Goal: Obtain resource: Obtain resource

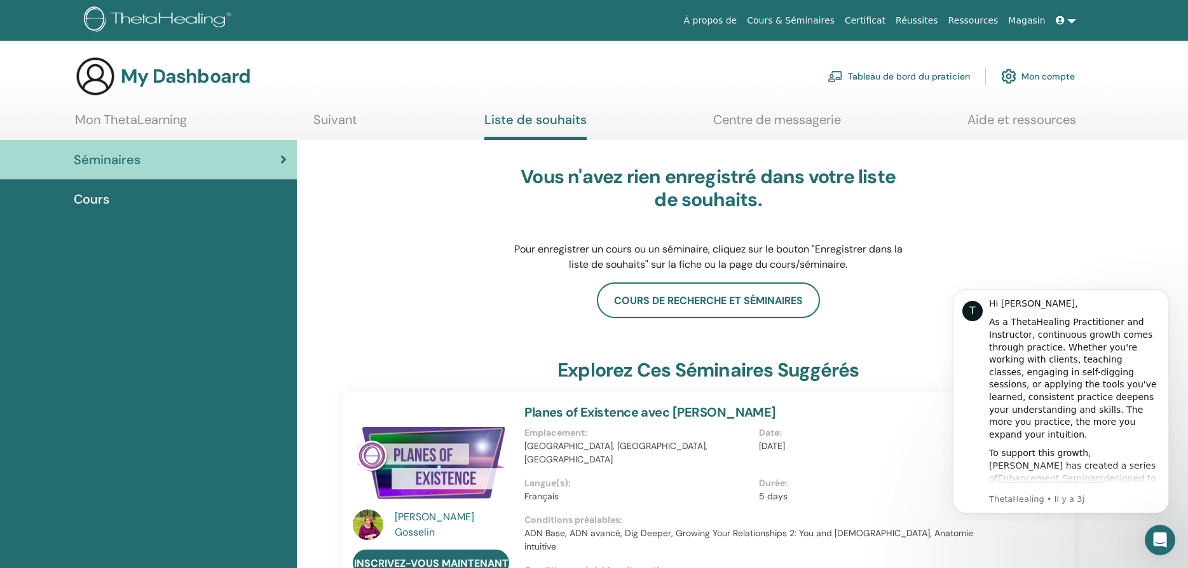
click at [155, 118] on link "Mon ThetaLearning" at bounding box center [131, 124] width 112 height 25
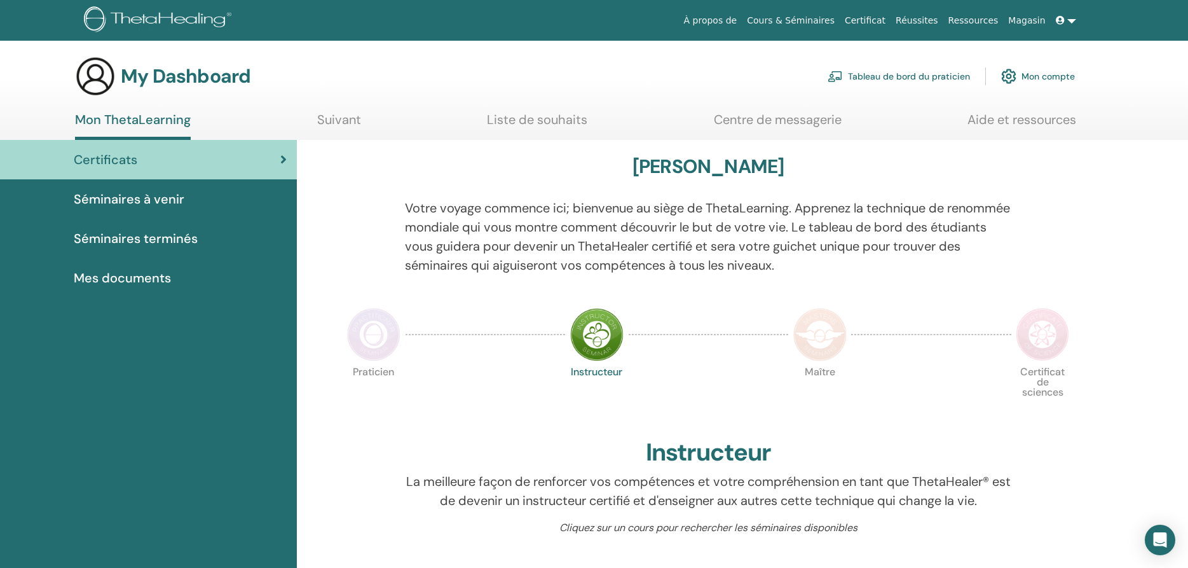
click at [128, 276] on span "Mes documents" at bounding box center [122, 277] width 97 height 19
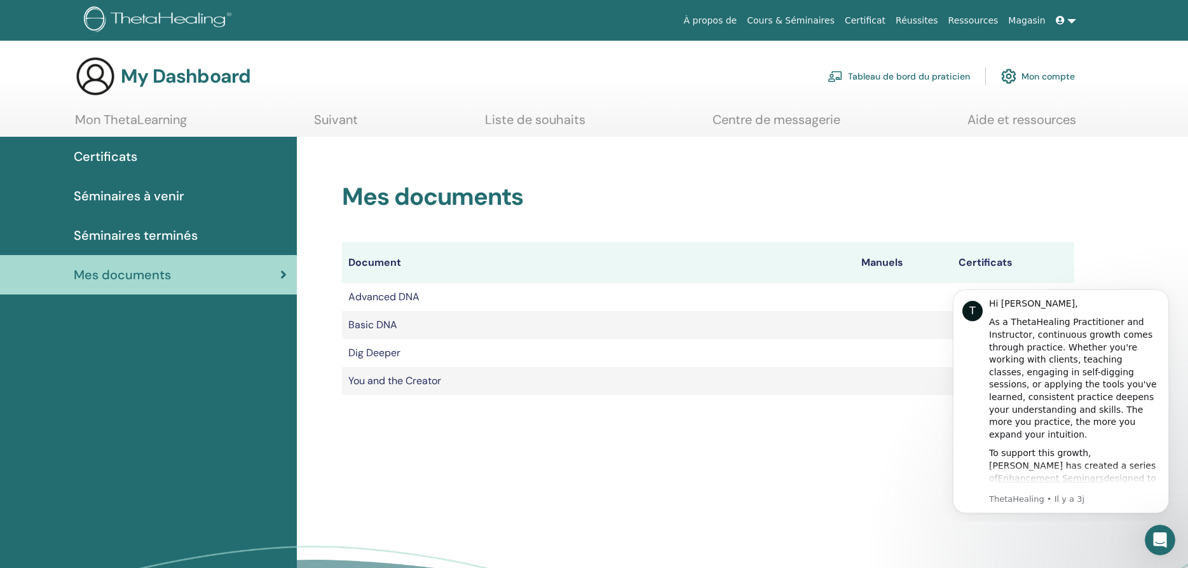
click at [836, 379] on td "You and the Creator" at bounding box center [598, 381] width 512 height 28
click at [1166, 290] on icon "Dismiss notification" at bounding box center [1165, 292] width 7 height 7
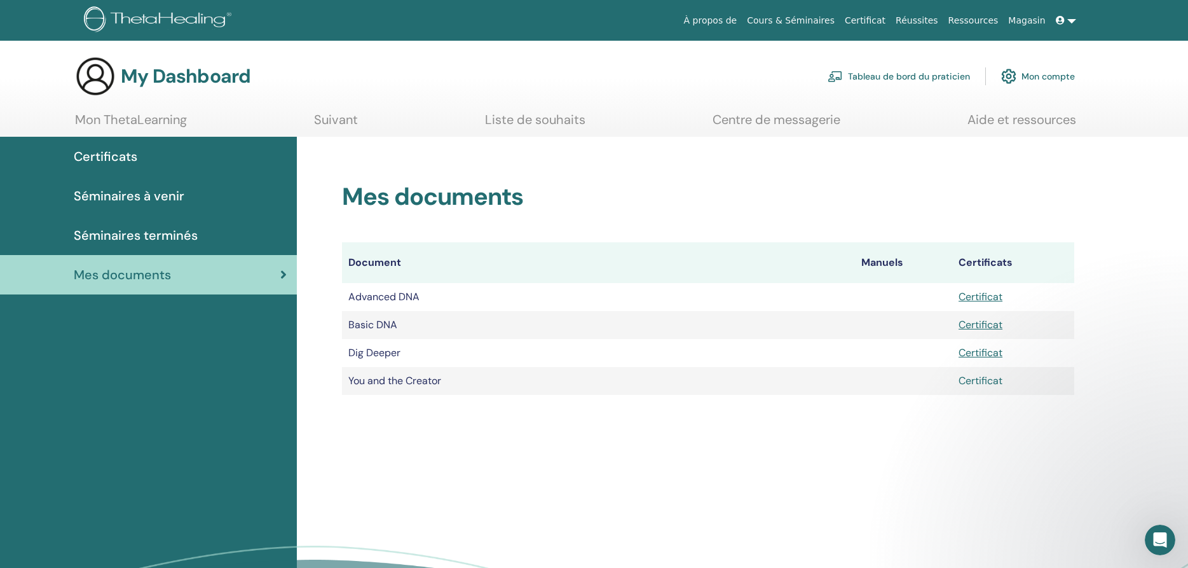
click at [962, 382] on link "Certificat" at bounding box center [980, 380] width 44 height 13
